Goal: Information Seeking & Learning: Learn about a topic

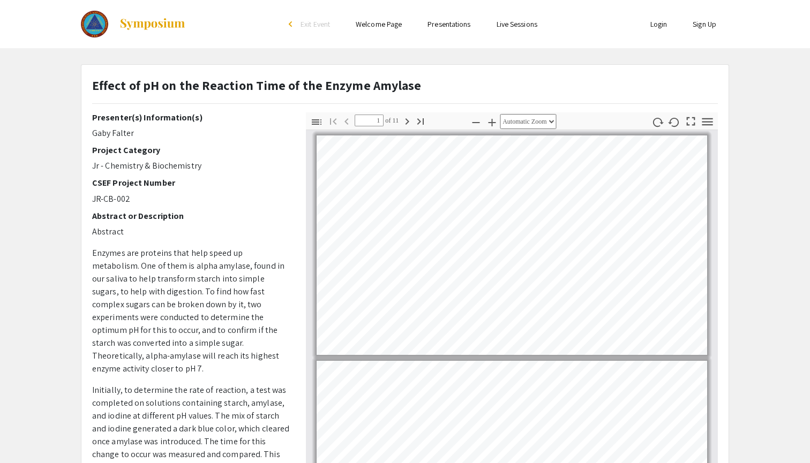
click at [408, 124] on icon "button" at bounding box center [407, 121] width 4 height 6
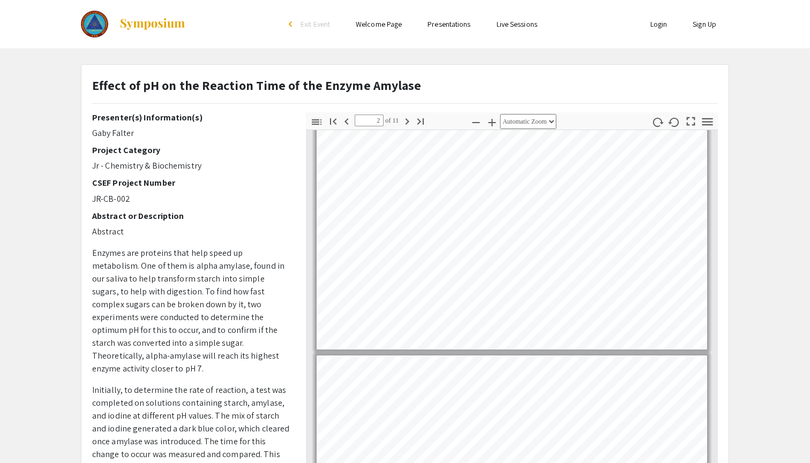
click at [408, 123] on icon "button" at bounding box center [407, 121] width 4 height 6
click at [350, 124] on icon "button" at bounding box center [346, 121] width 13 height 13
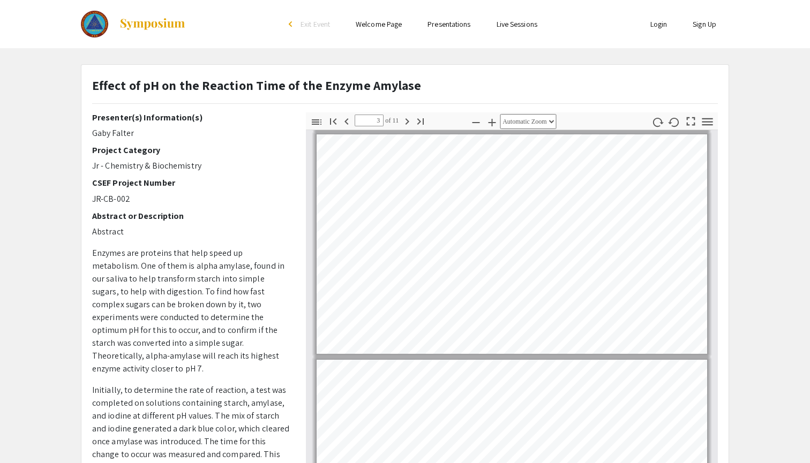
scroll to position [452, 0]
click at [405, 116] on icon "button" at bounding box center [407, 121] width 13 height 13
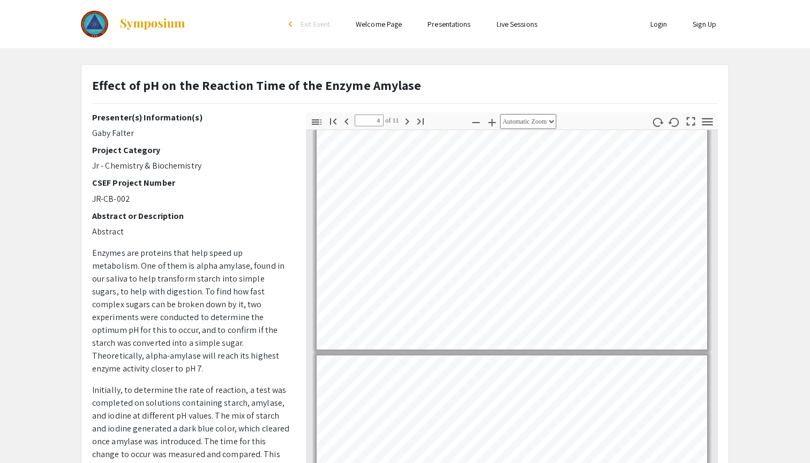
click at [405, 116] on icon "button" at bounding box center [407, 121] width 13 height 13
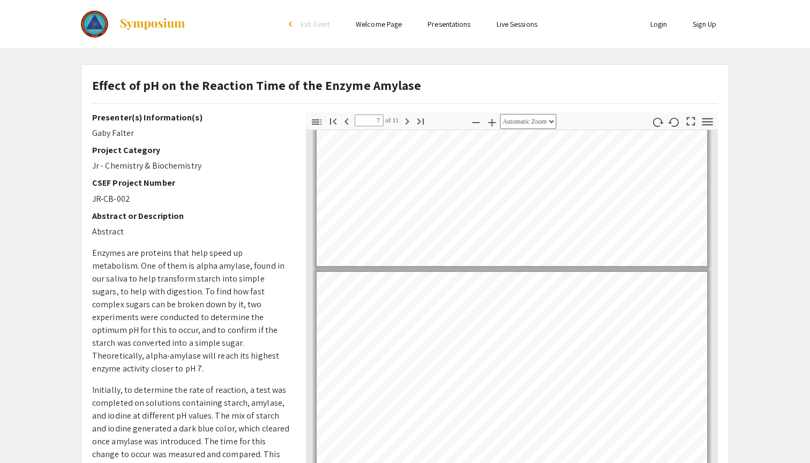
click at [405, 116] on icon "button" at bounding box center [407, 121] width 13 height 13
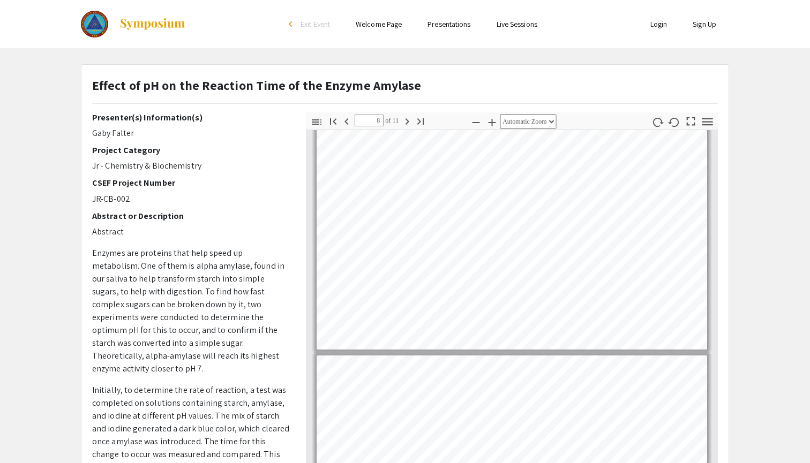
click at [405, 116] on icon "button" at bounding box center [407, 121] width 13 height 13
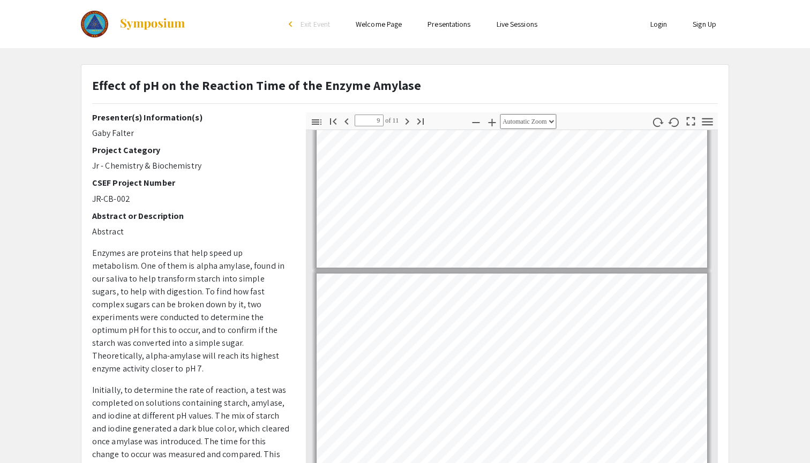
click at [405, 116] on icon "button" at bounding box center [407, 121] width 13 height 13
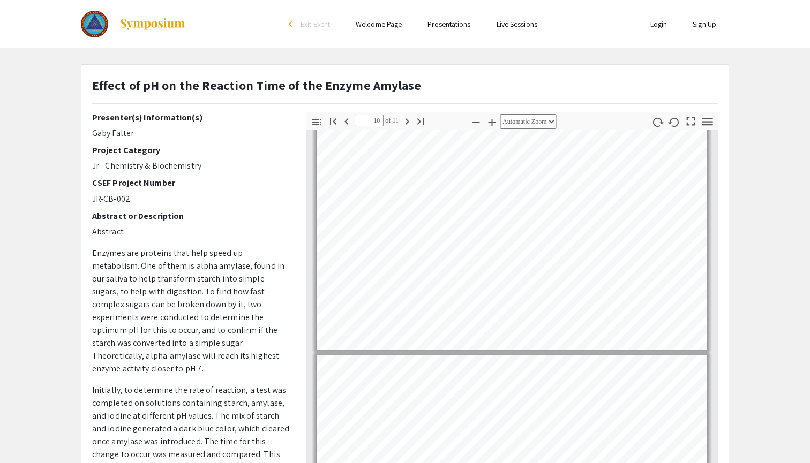
click at [405, 116] on icon "button" at bounding box center [407, 121] width 13 height 13
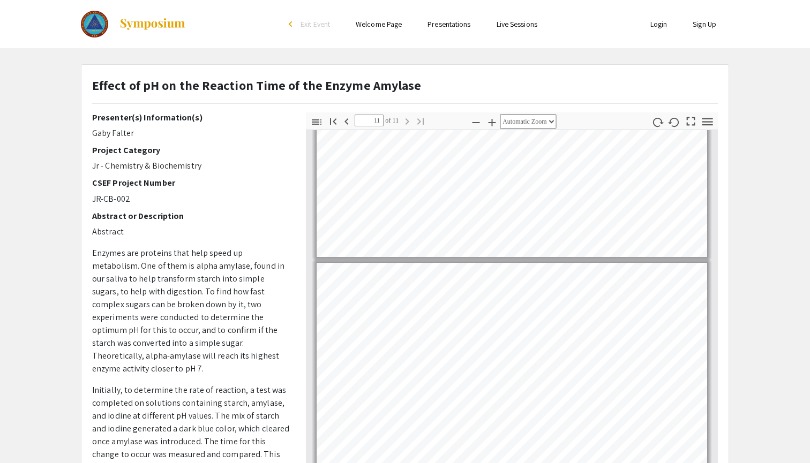
click at [345, 121] on icon "button" at bounding box center [346, 121] width 4 height 6
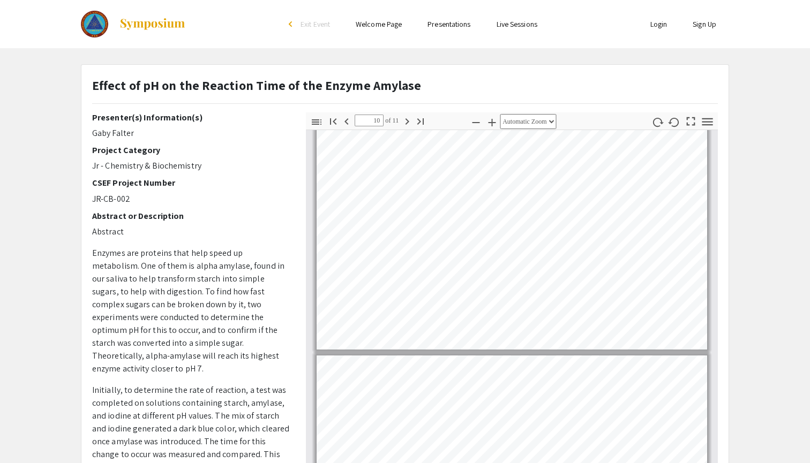
click at [345, 121] on icon "button" at bounding box center [346, 121] width 4 height 6
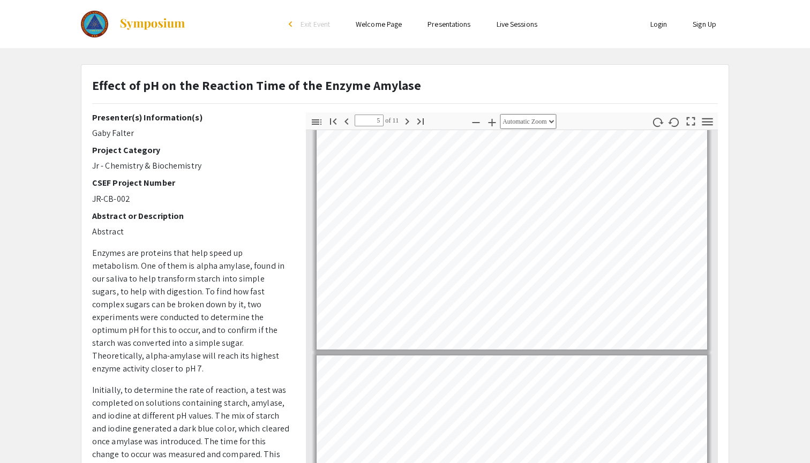
click at [345, 121] on icon "button" at bounding box center [346, 121] width 4 height 6
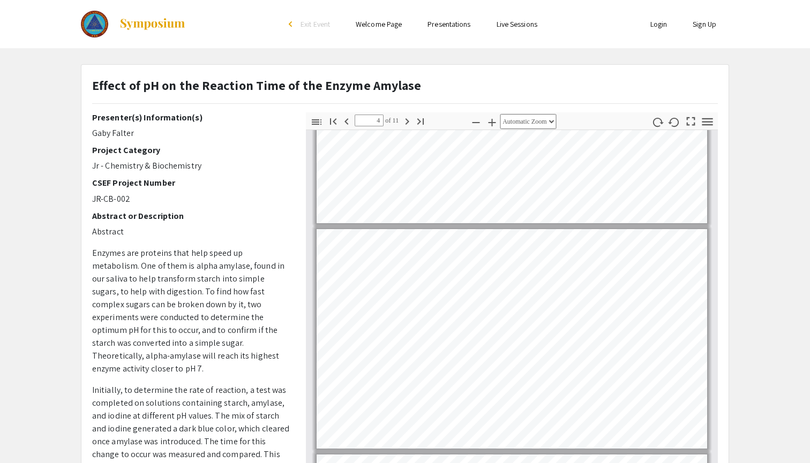
type input "3"
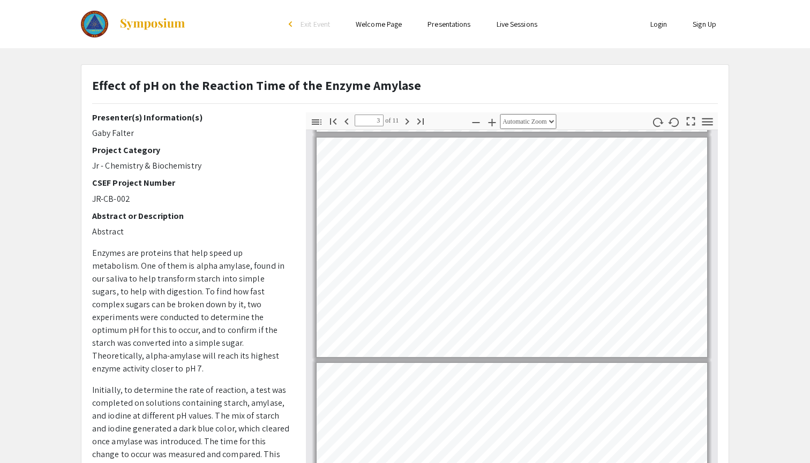
scroll to position [447, 0]
